Goal: Transaction & Acquisition: Download file/media

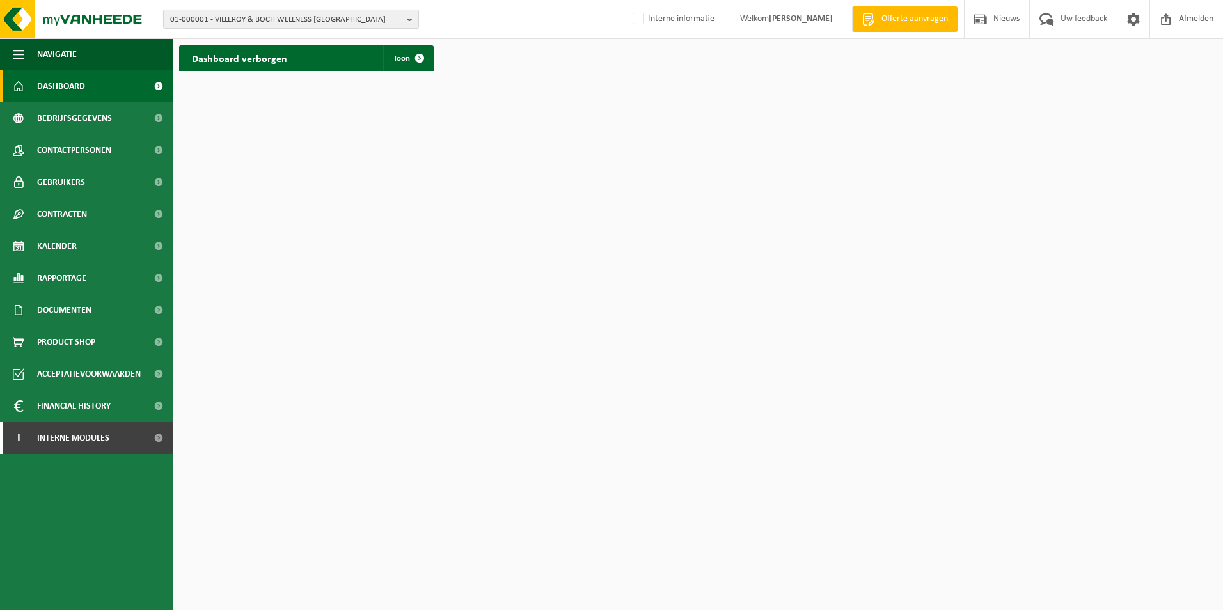
click at [407, 19] on b "button" at bounding box center [413, 19] width 12 height 18
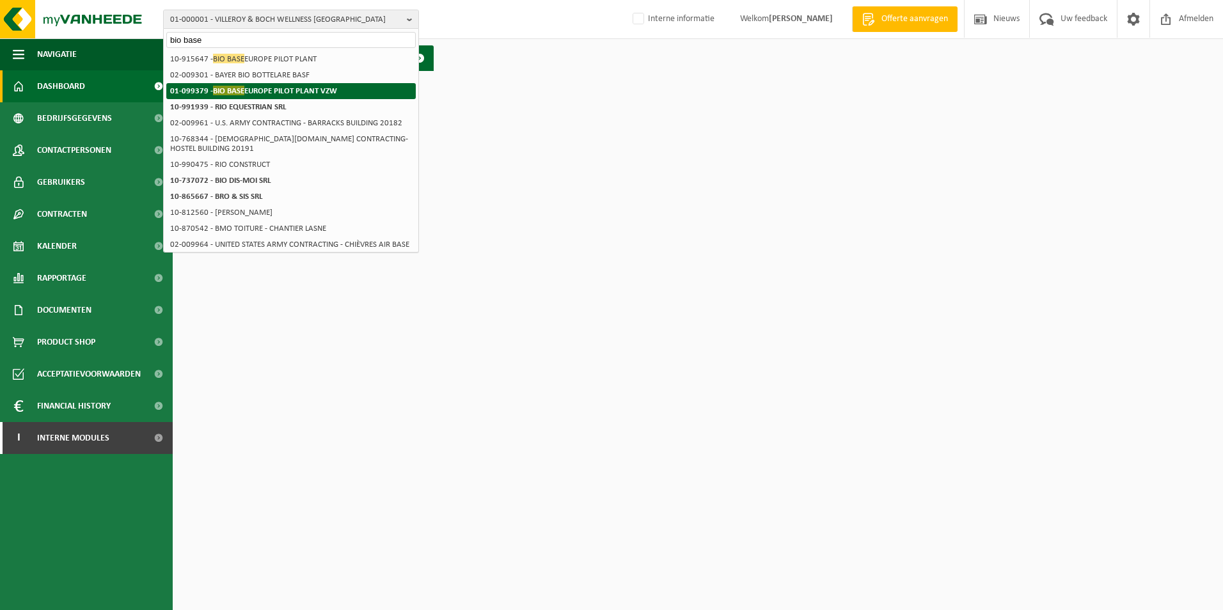
type input "bio base"
click at [251, 99] on li "01-099379 - BIO BASE EUROPE PILOT PLANT VZW" at bounding box center [291, 91] width 250 height 16
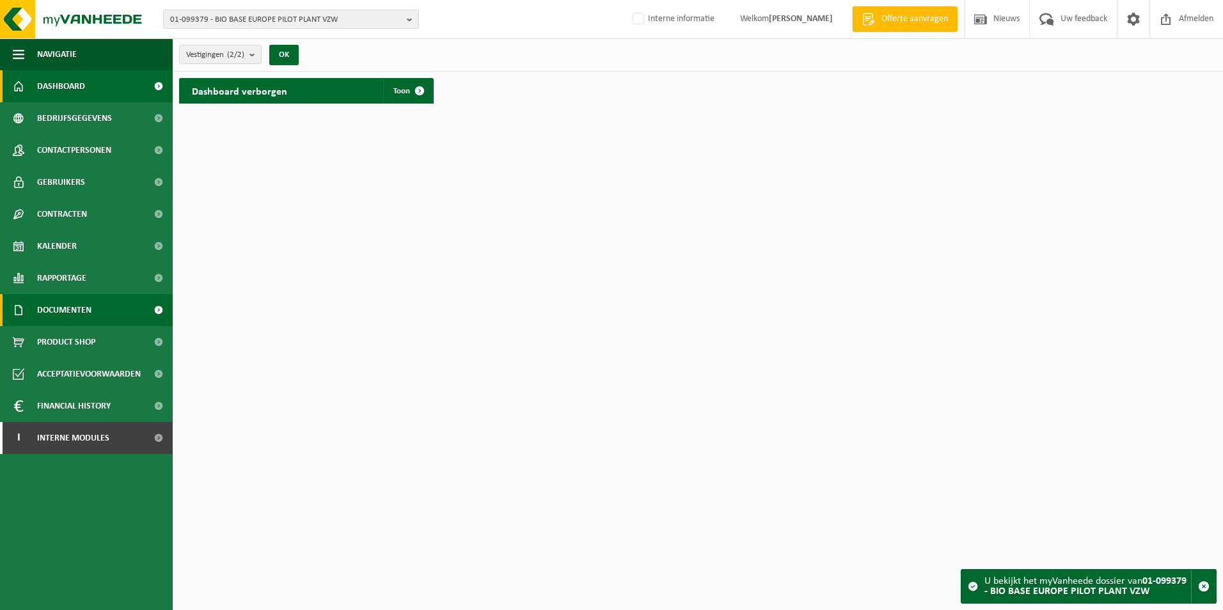
click at [70, 313] on span "Documenten" at bounding box center [64, 310] width 54 height 32
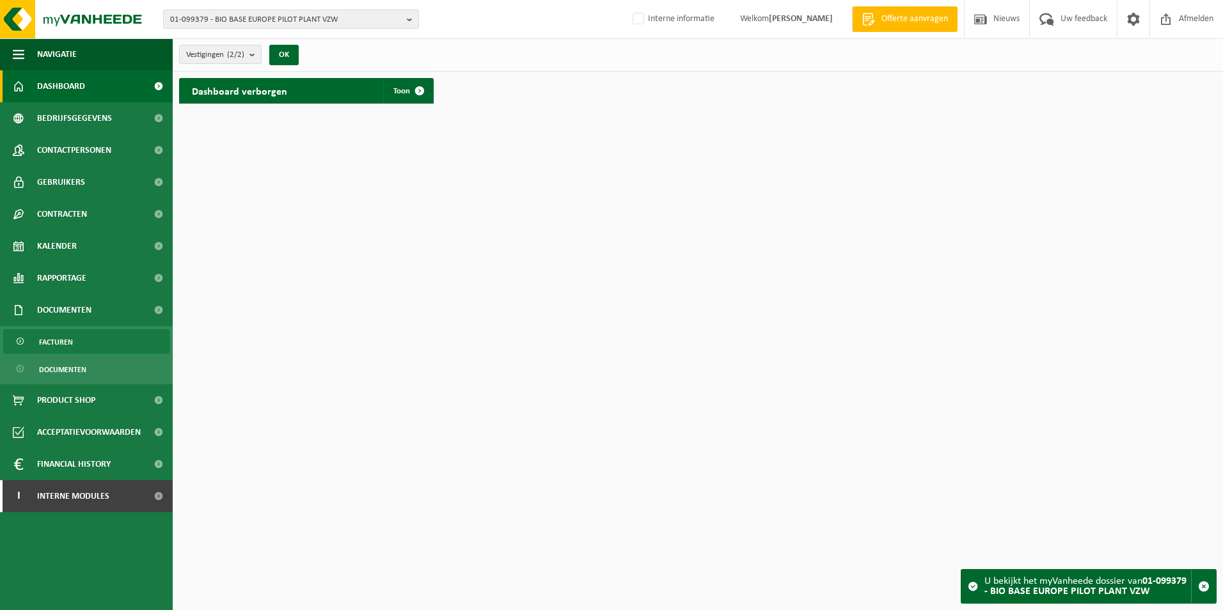
click at [56, 346] on span "Facturen" at bounding box center [56, 342] width 34 height 24
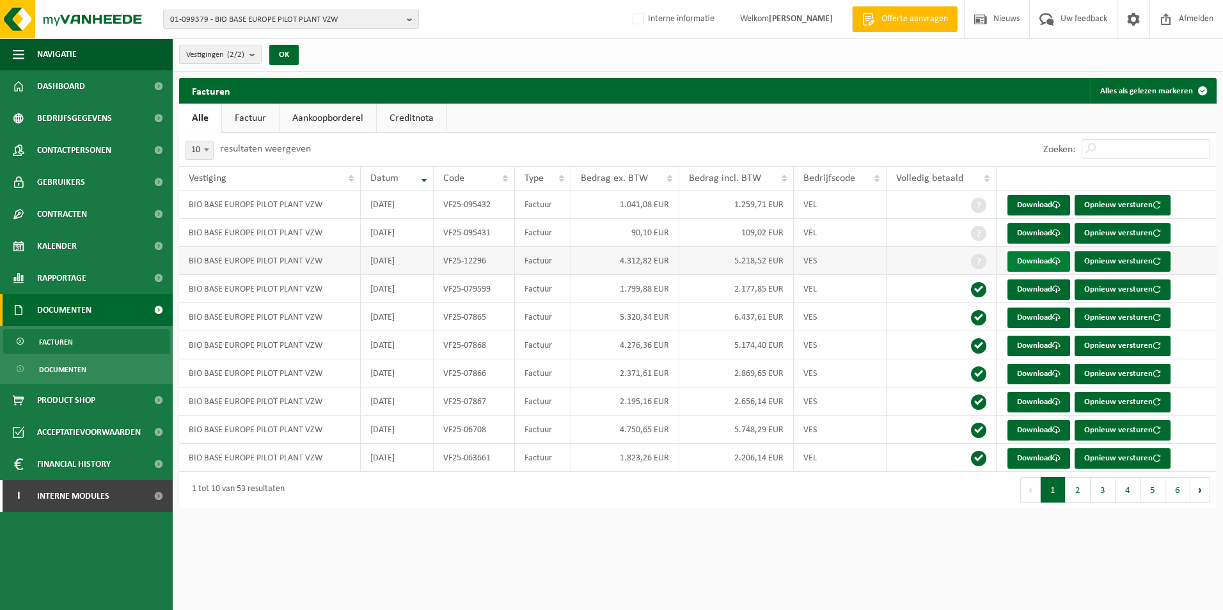
click at [1037, 262] on link "Download" at bounding box center [1039, 261] width 63 height 20
click at [1081, 497] on button "2" at bounding box center [1078, 490] width 25 height 26
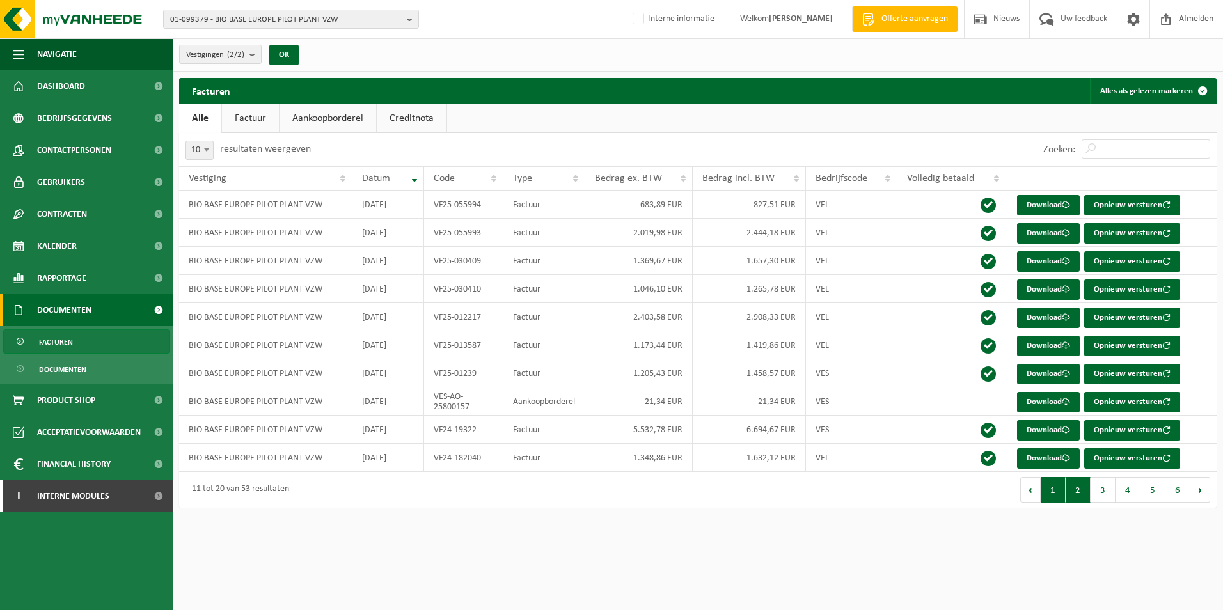
click at [1048, 495] on button "1" at bounding box center [1053, 490] width 25 height 26
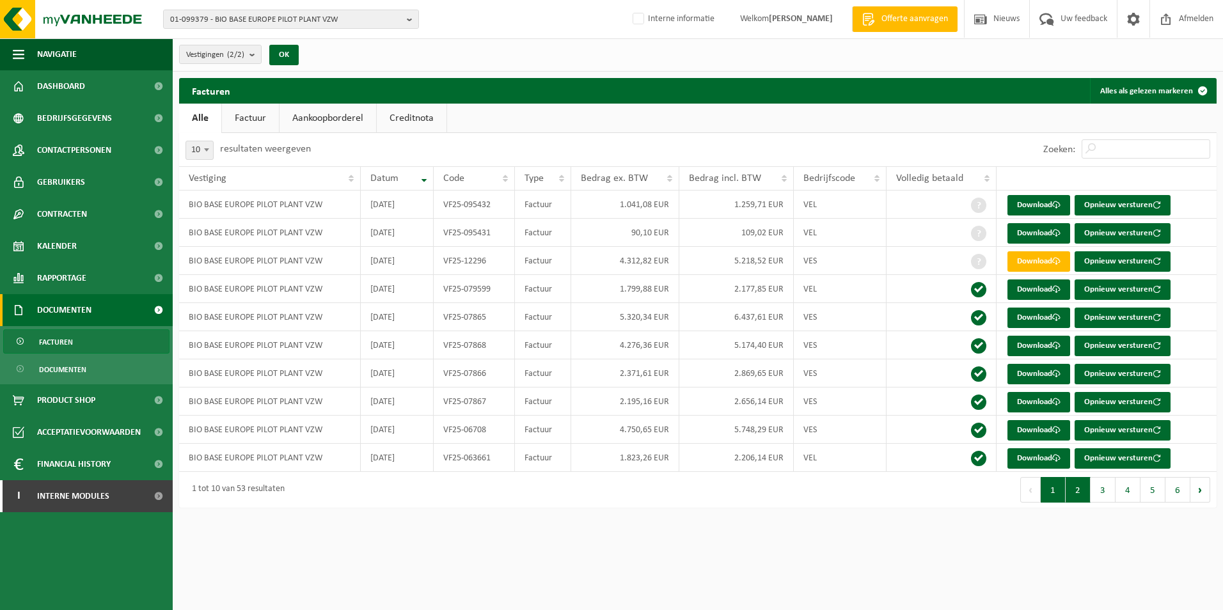
click at [1084, 491] on button "2" at bounding box center [1078, 490] width 25 height 26
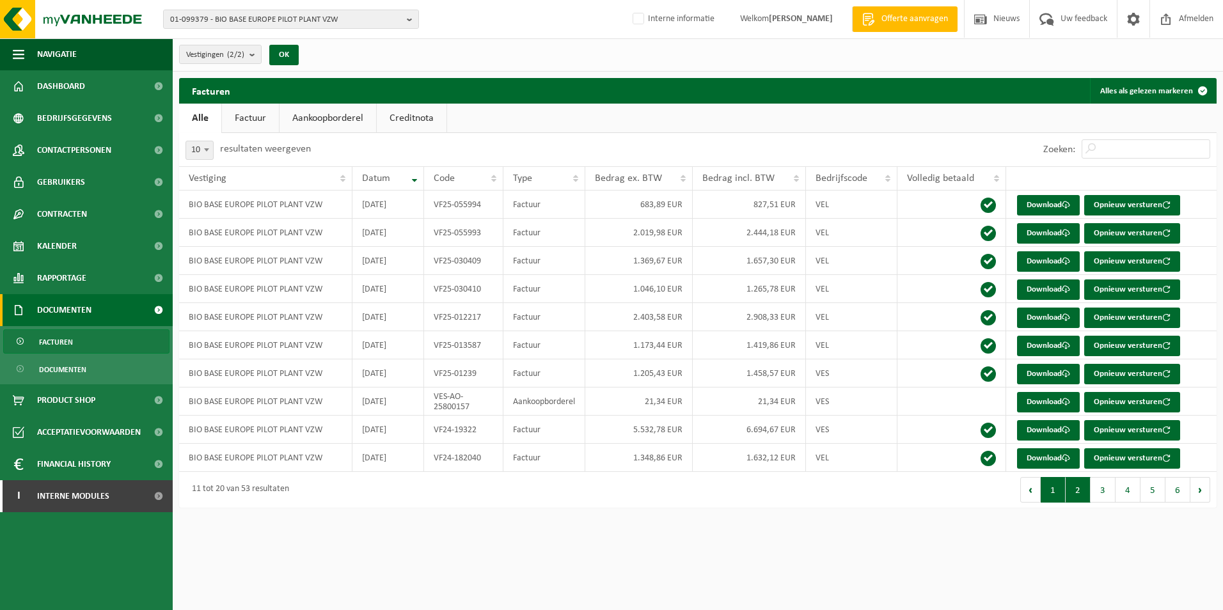
click at [1063, 495] on button "1" at bounding box center [1053, 490] width 25 height 26
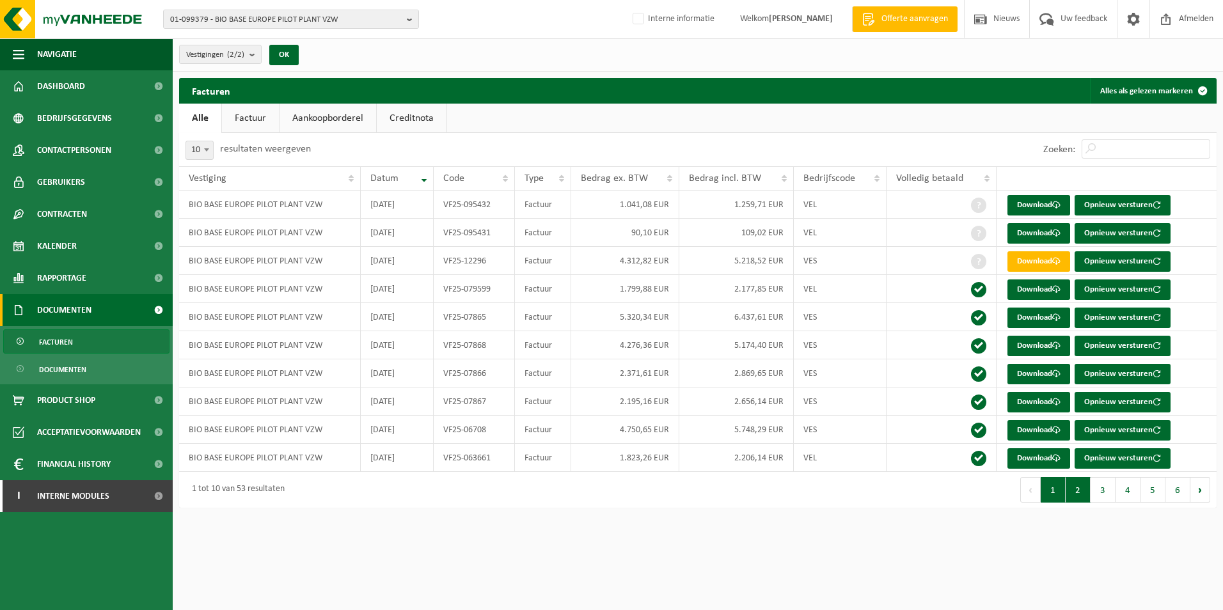
click at [1081, 496] on button "2" at bounding box center [1078, 490] width 25 height 26
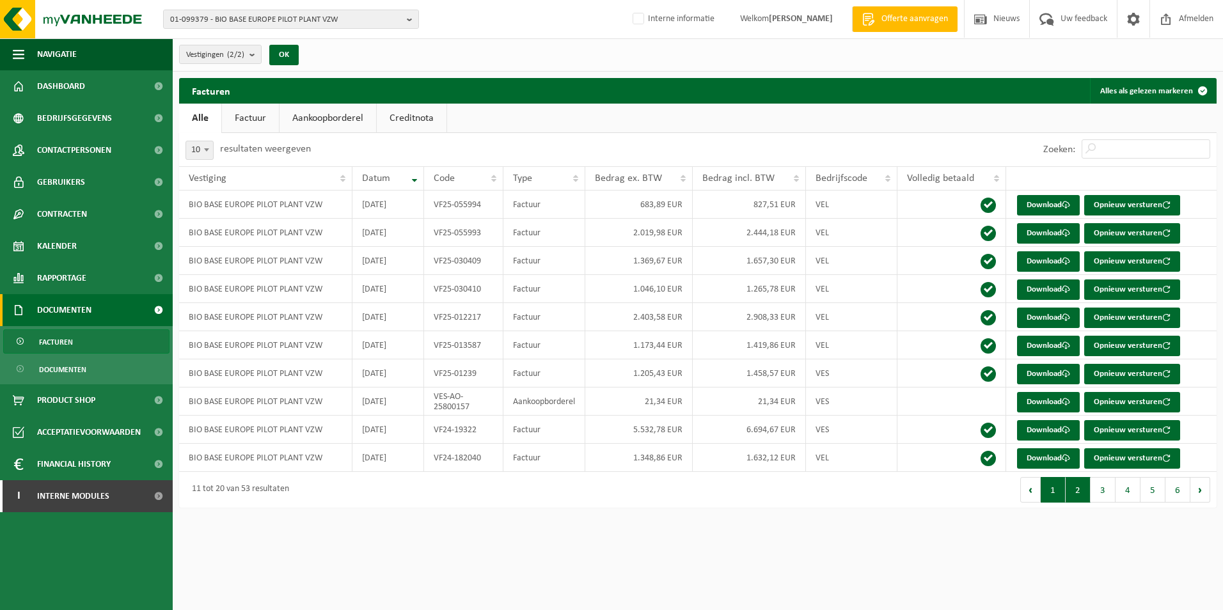
click at [1055, 495] on button "1" at bounding box center [1053, 490] width 25 height 26
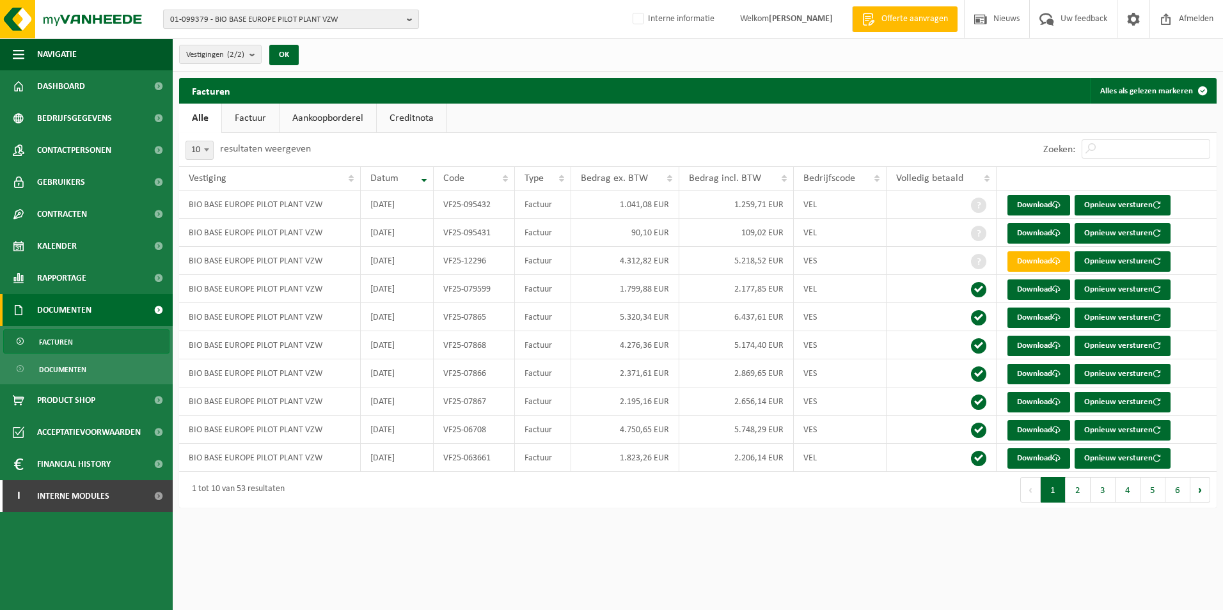
click at [376, 22] on span "01-099379 - BIO BASE EUROPE PILOT PLANT VZW" at bounding box center [286, 19] width 232 height 19
click at [237, 40] on input "text" at bounding box center [291, 40] width 250 height 16
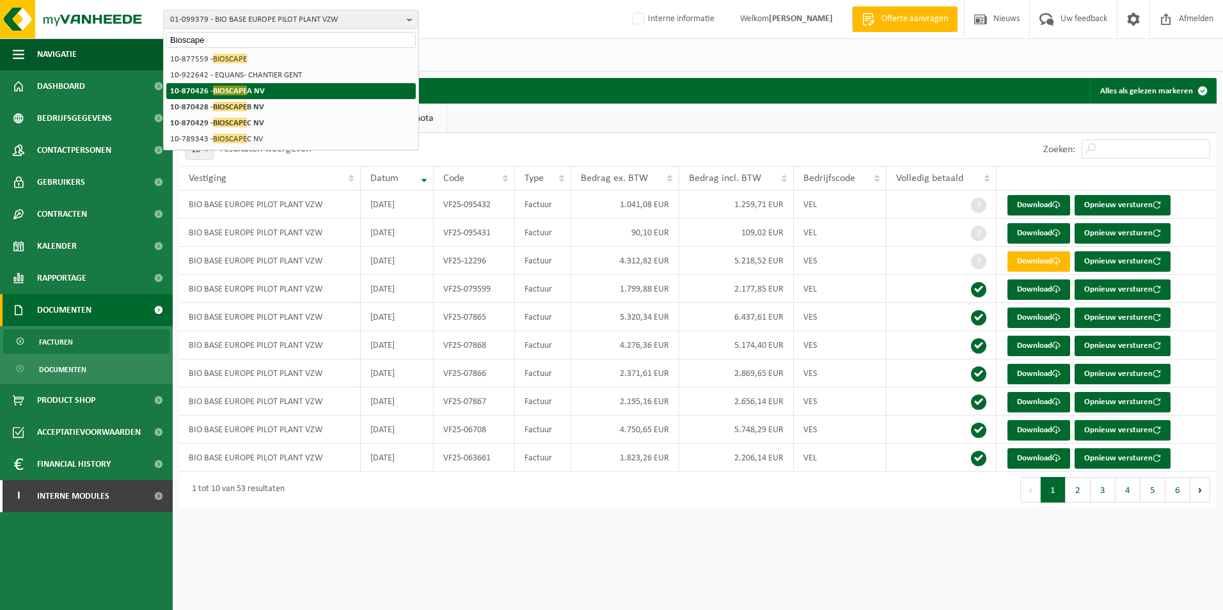
type input "Bioscape"
click at [223, 88] on span "BIOSCAPE" at bounding box center [230, 91] width 34 height 10
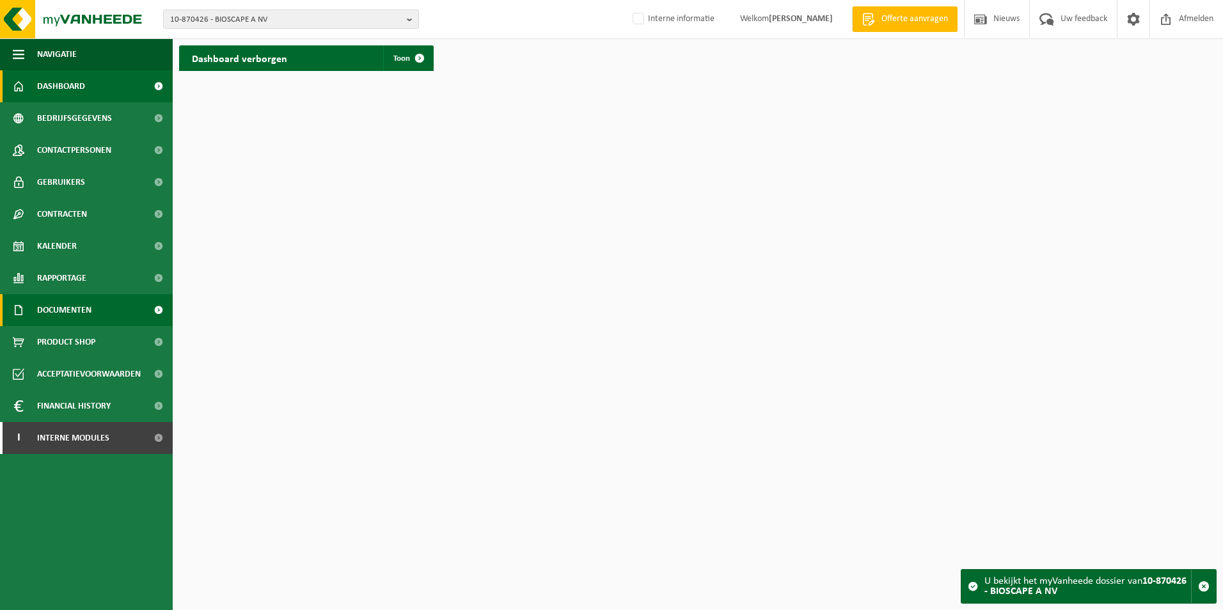
click at [70, 307] on span "Documenten" at bounding box center [64, 310] width 54 height 32
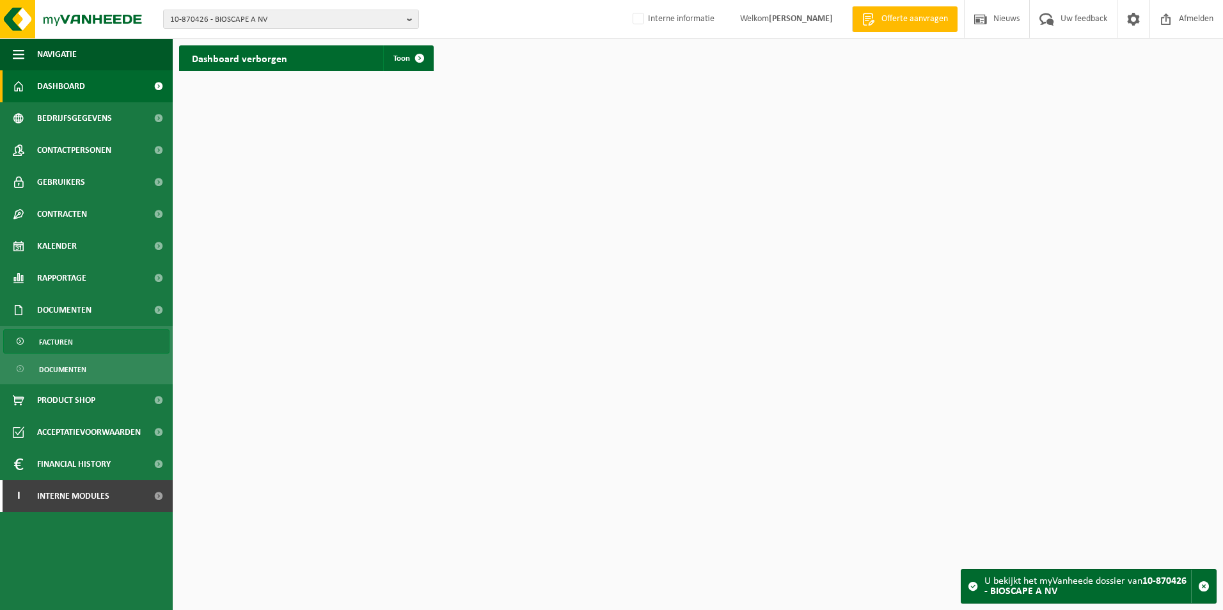
click at [65, 342] on span "Facturen" at bounding box center [56, 342] width 34 height 24
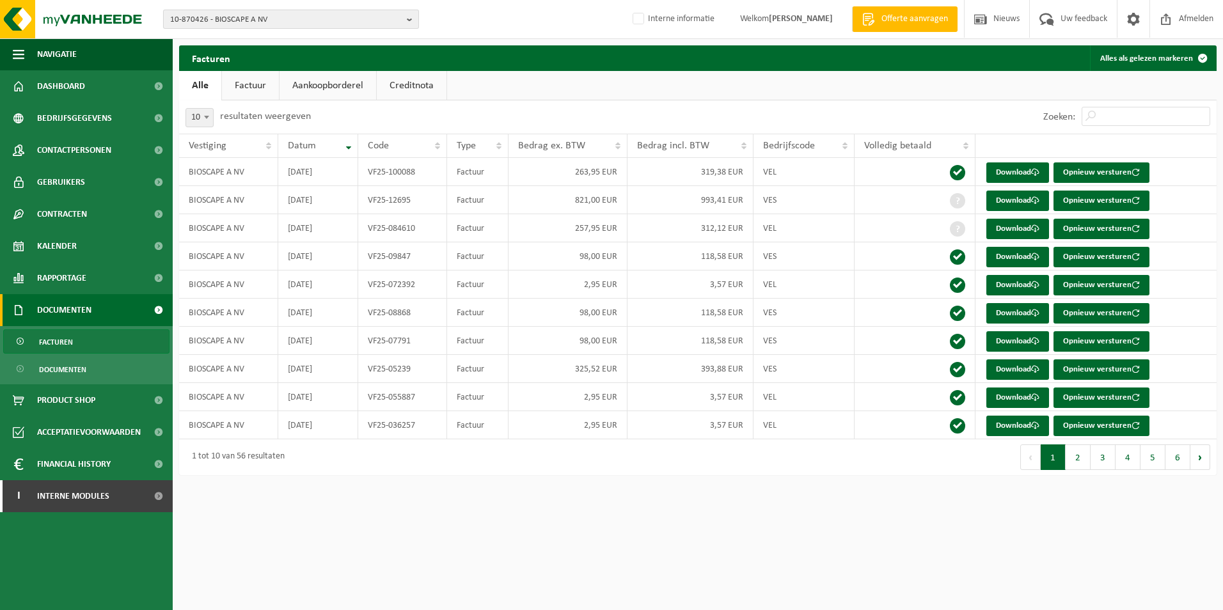
click at [414, 17] on b "button" at bounding box center [413, 19] width 12 height 18
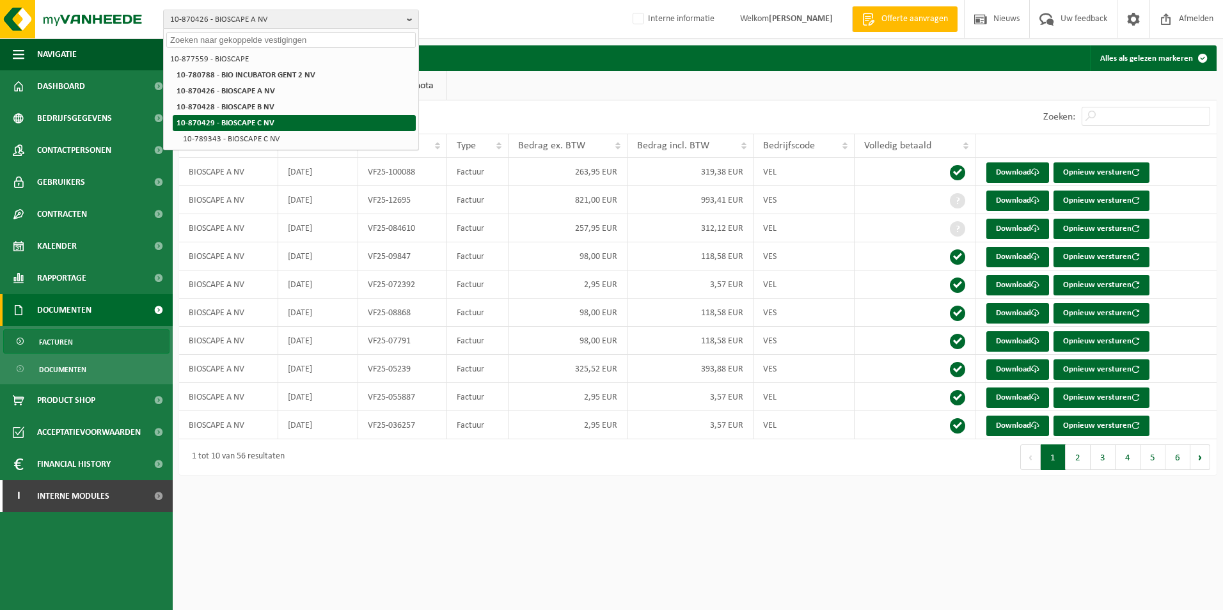
click at [244, 122] on strong "10-870429 - BIOSCAPE C NV" at bounding box center [226, 123] width 98 height 8
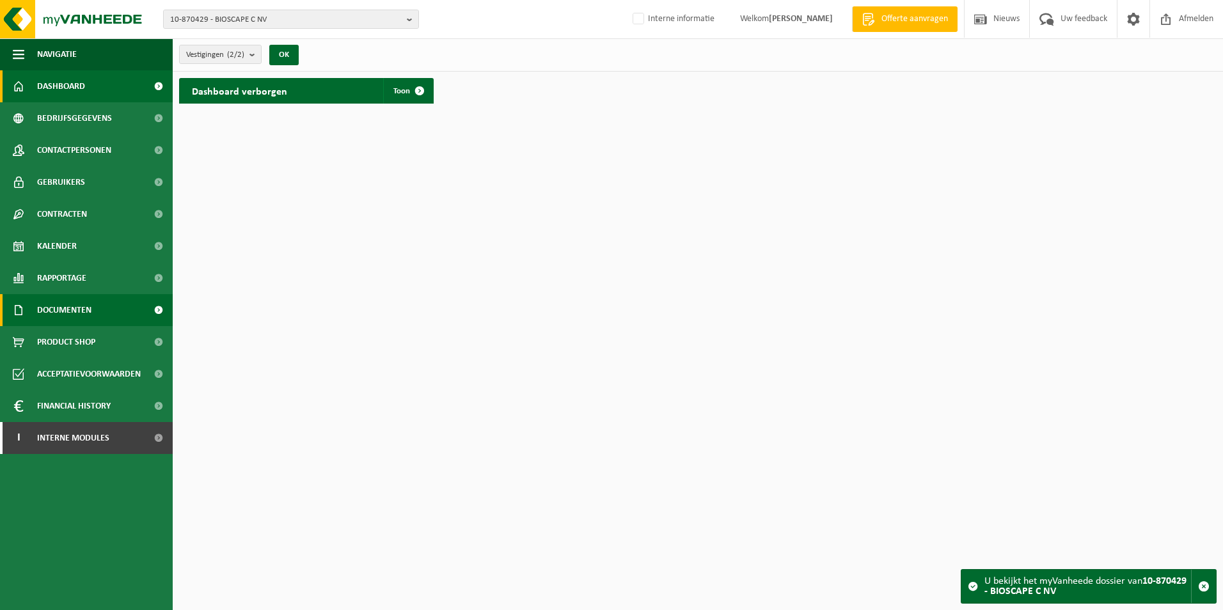
click at [63, 308] on span "Documenten" at bounding box center [64, 310] width 54 height 32
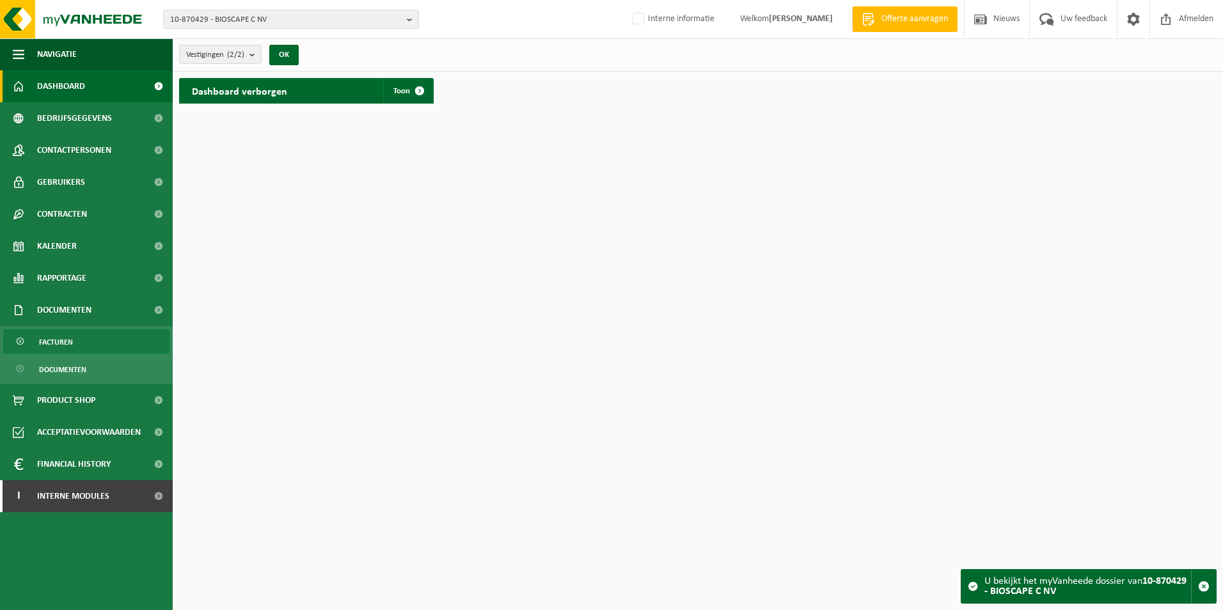
click at [60, 340] on span "Facturen" at bounding box center [56, 342] width 34 height 24
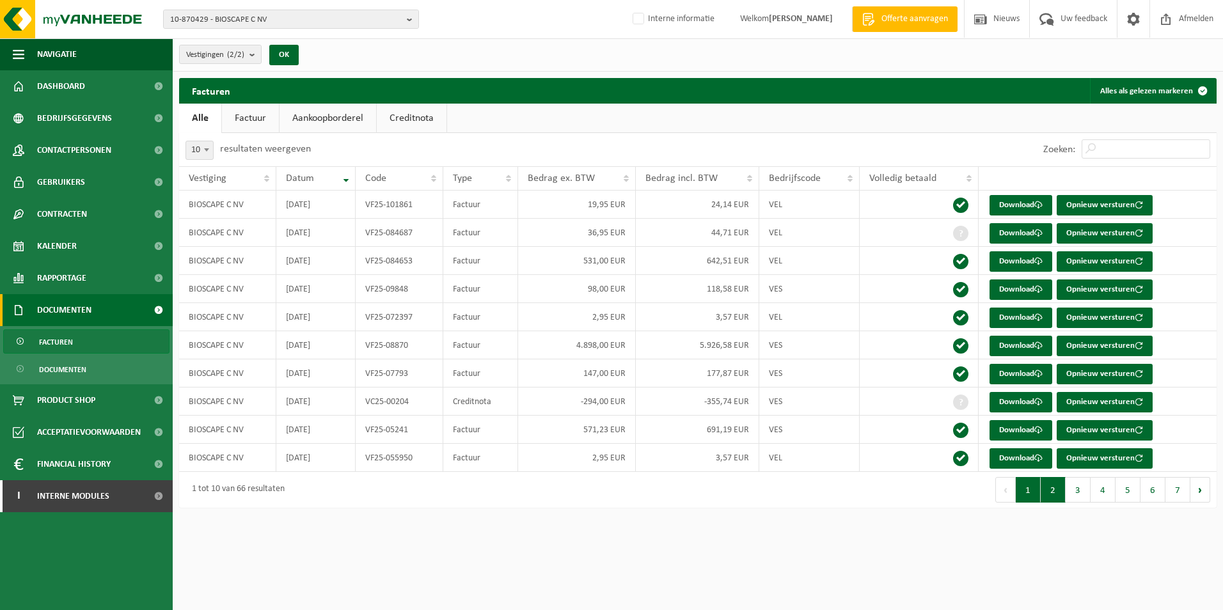
click at [1057, 493] on button "2" at bounding box center [1053, 490] width 25 height 26
click at [1028, 495] on button "1" at bounding box center [1028, 490] width 25 height 26
